Goal: Navigation & Orientation: Find specific page/section

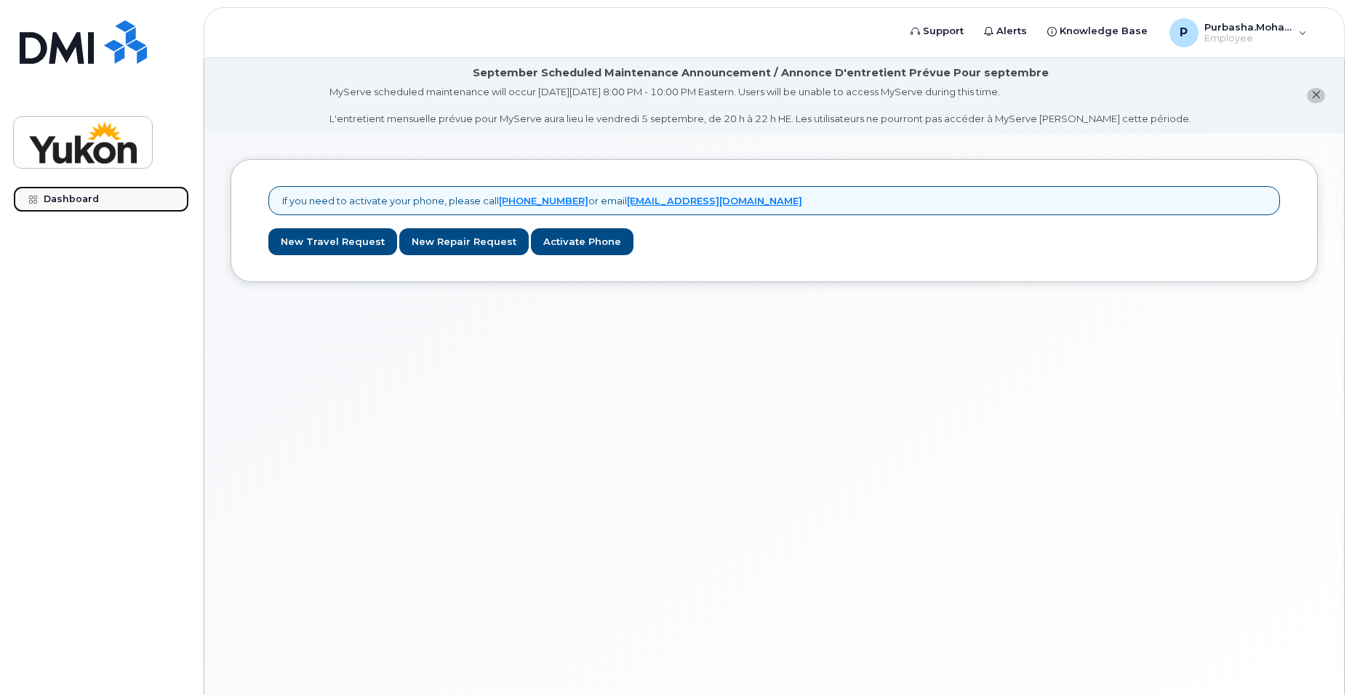
click at [60, 194] on div "Dashboard" at bounding box center [71, 199] width 55 height 12
click at [1248, 39] on span "Employee" at bounding box center [1247, 39] width 87 height 12
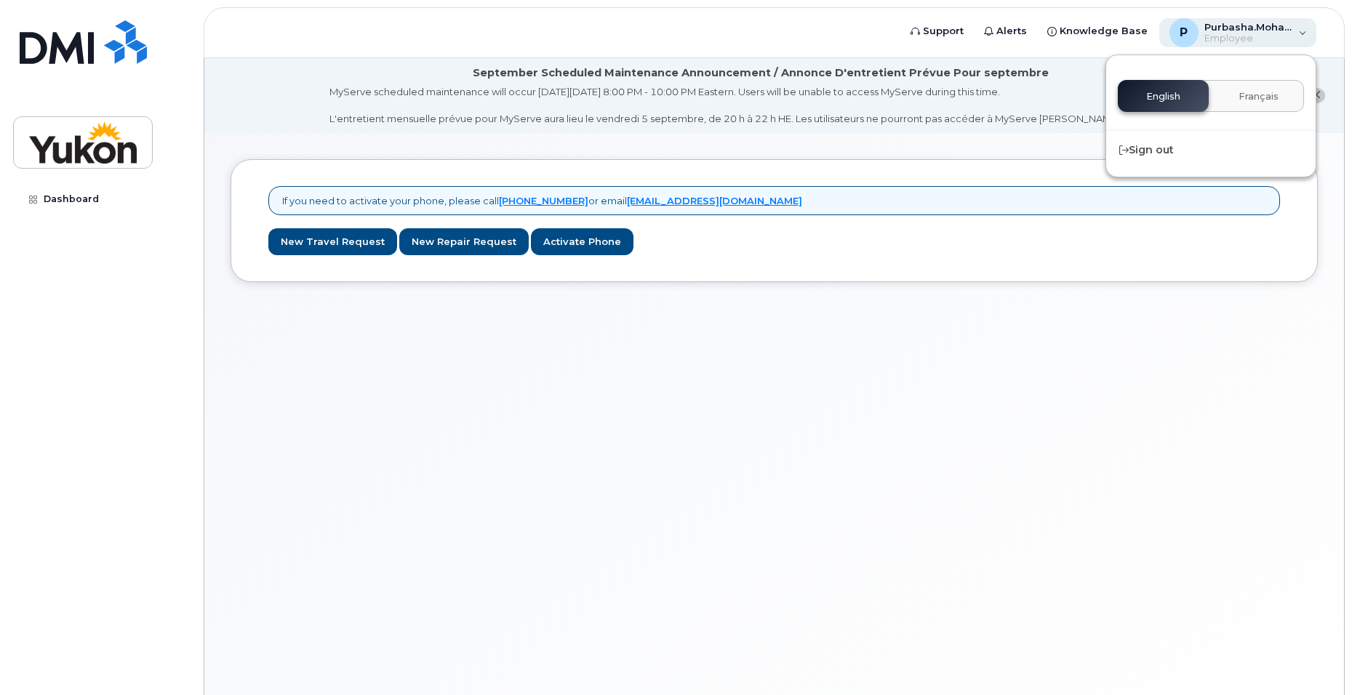
click at [1248, 39] on span "Employee" at bounding box center [1247, 39] width 87 height 12
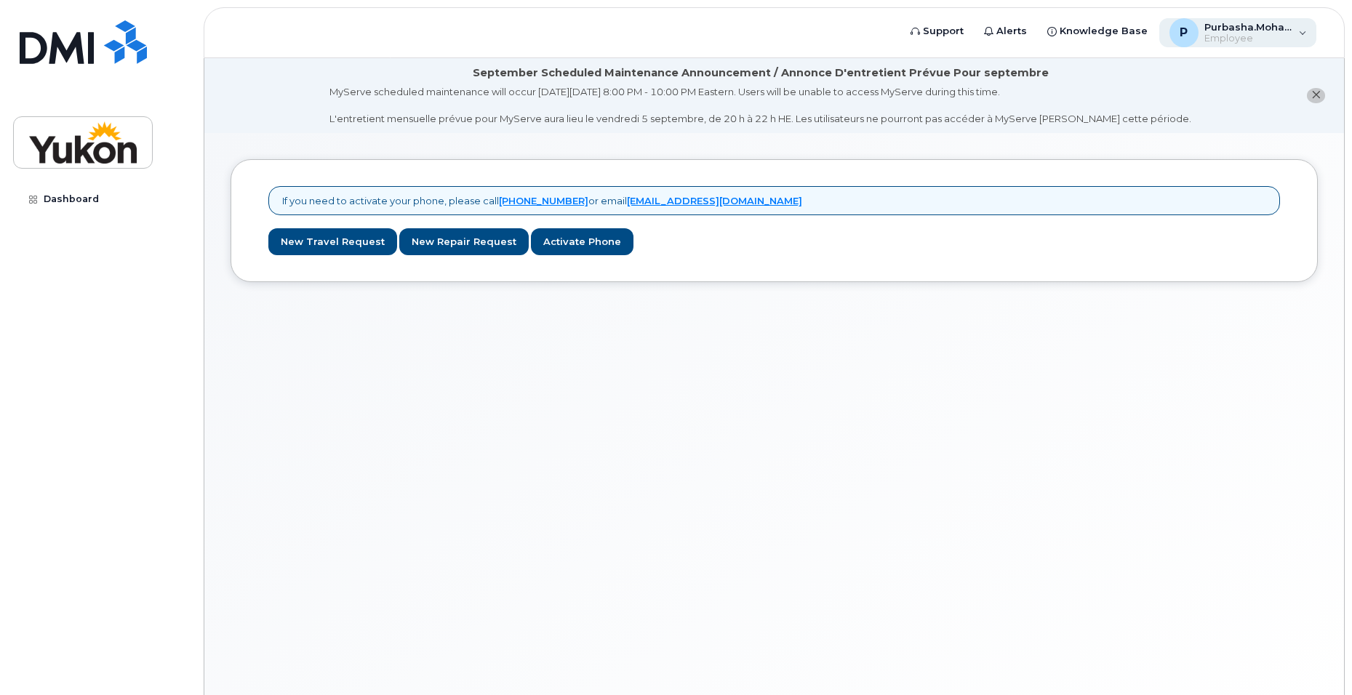
click at [1248, 39] on span "Employee" at bounding box center [1247, 39] width 87 height 12
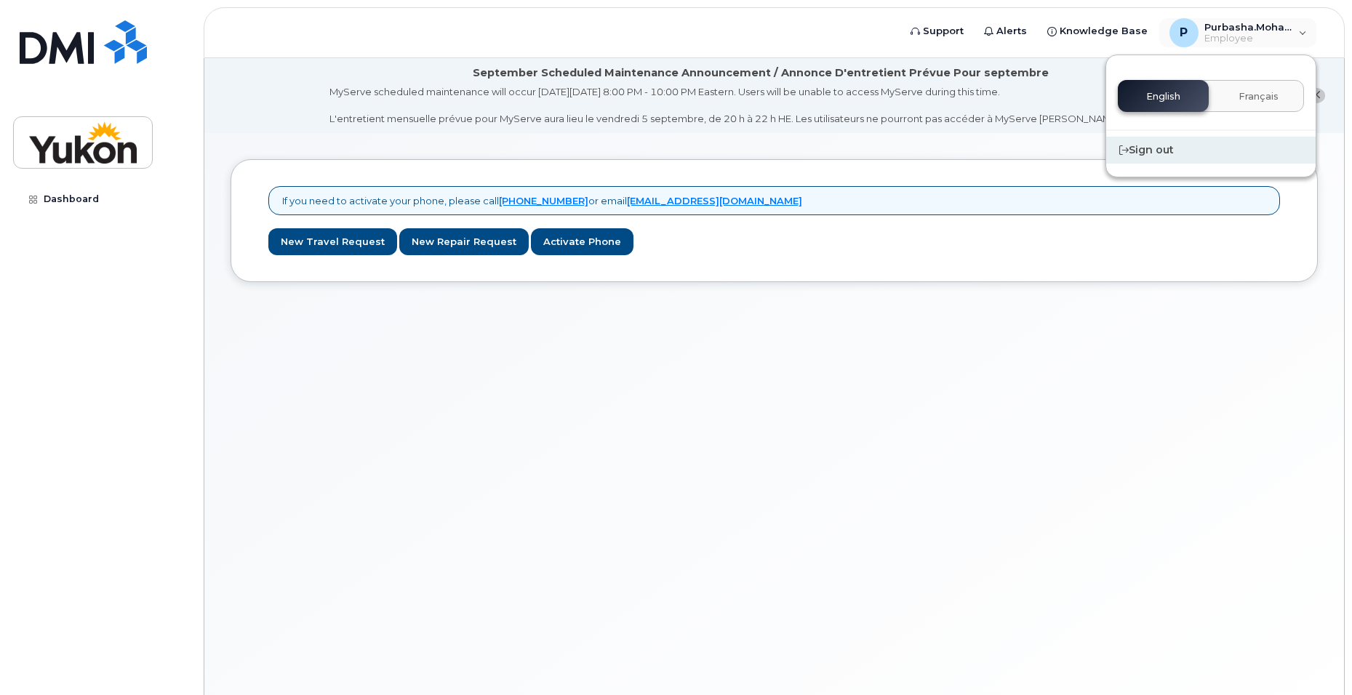
click at [1154, 153] on div "Sign out" at bounding box center [1210, 150] width 209 height 27
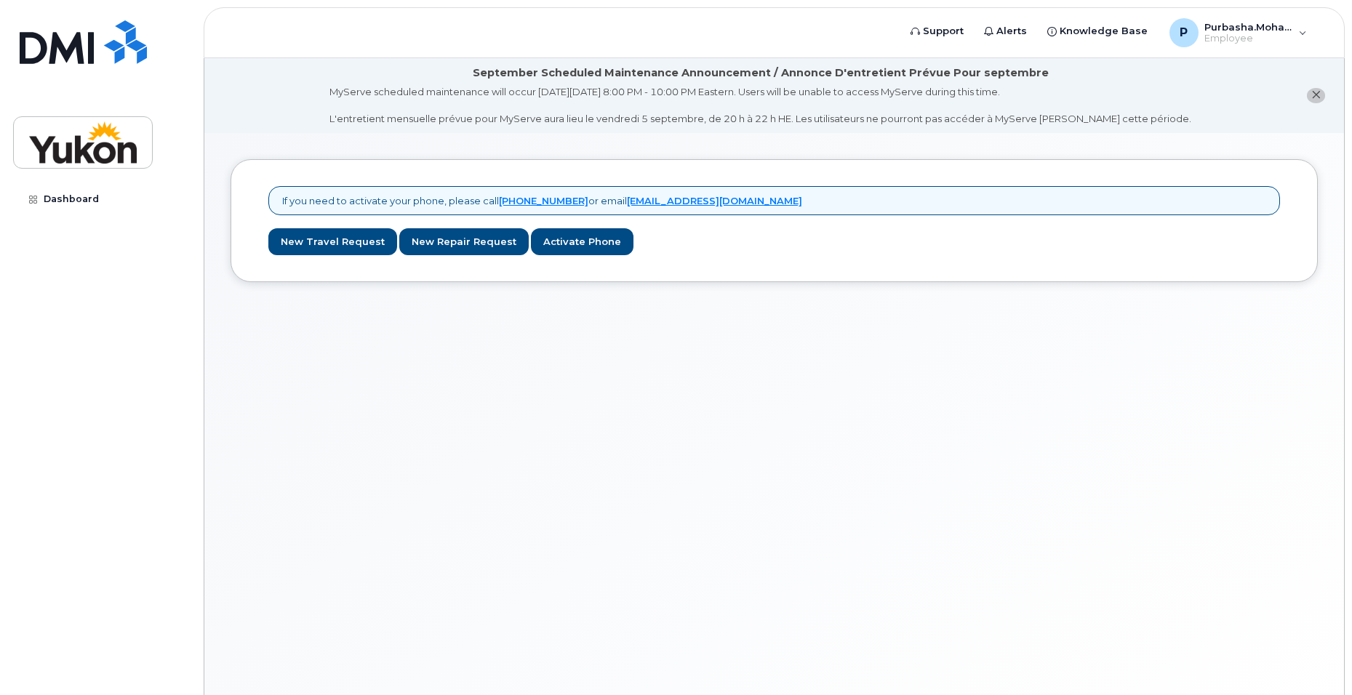
drag, startPoint x: 1252, startPoint y: 34, endPoint x: 1093, endPoint y: 266, distance: 281.0
click at [1027, 378] on div "If you need to activate your phone, please call 1-877-689-8289 or email helpdes…" at bounding box center [774, 432] width 1140 height 598
click at [1189, 25] on div "P" at bounding box center [1184, 32] width 29 height 29
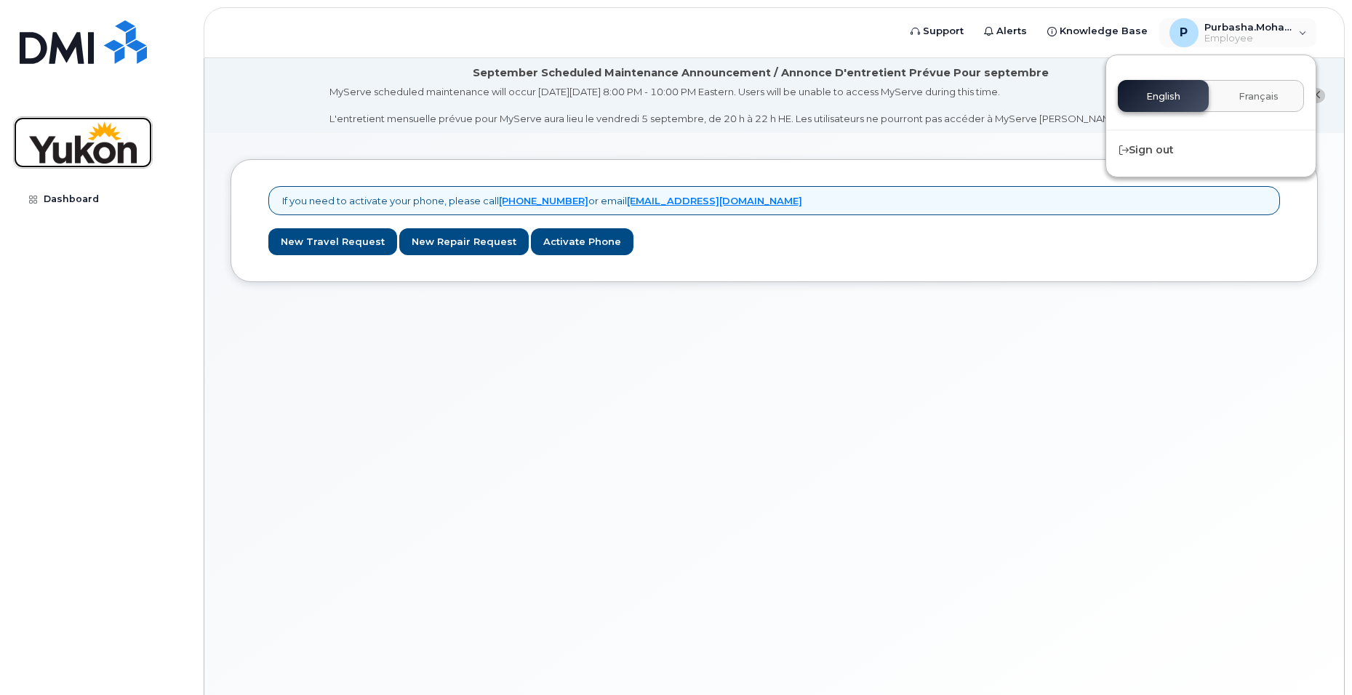
click at [75, 144] on img at bounding box center [83, 142] width 112 height 42
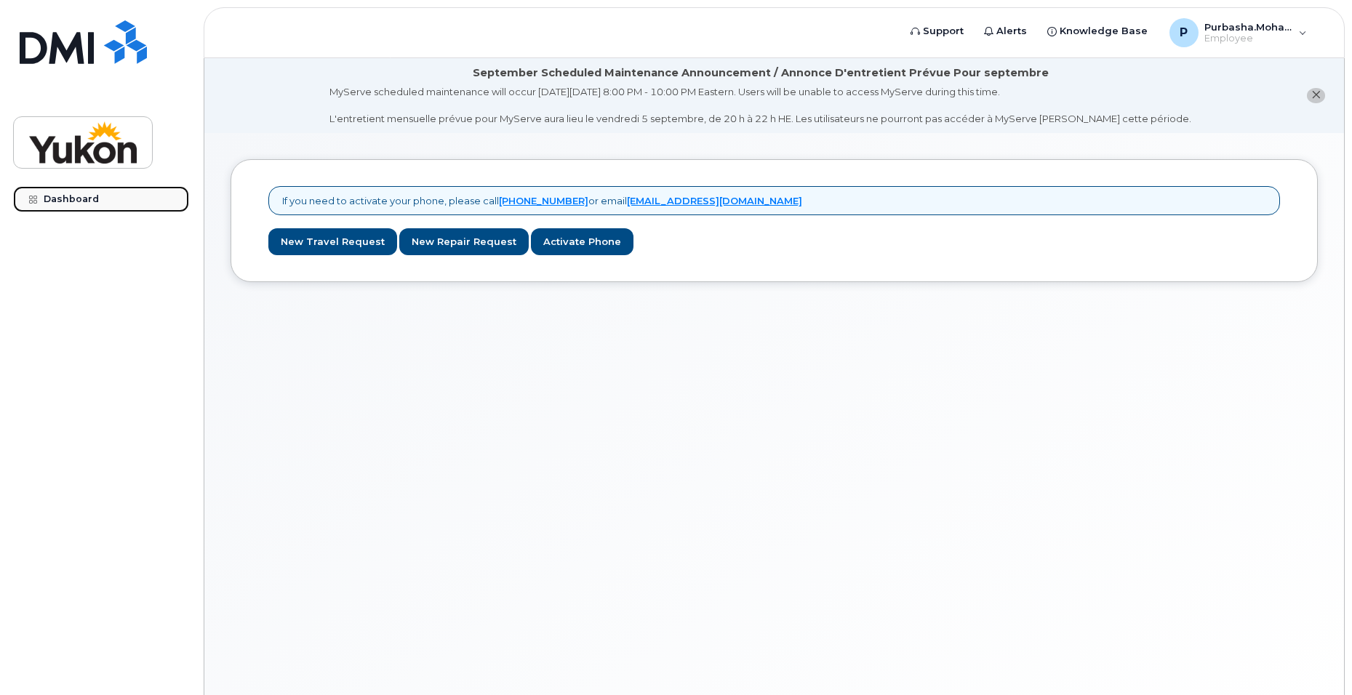
click at [74, 201] on div "Dashboard" at bounding box center [71, 199] width 55 height 12
